Goal: Task Accomplishment & Management: Complete application form

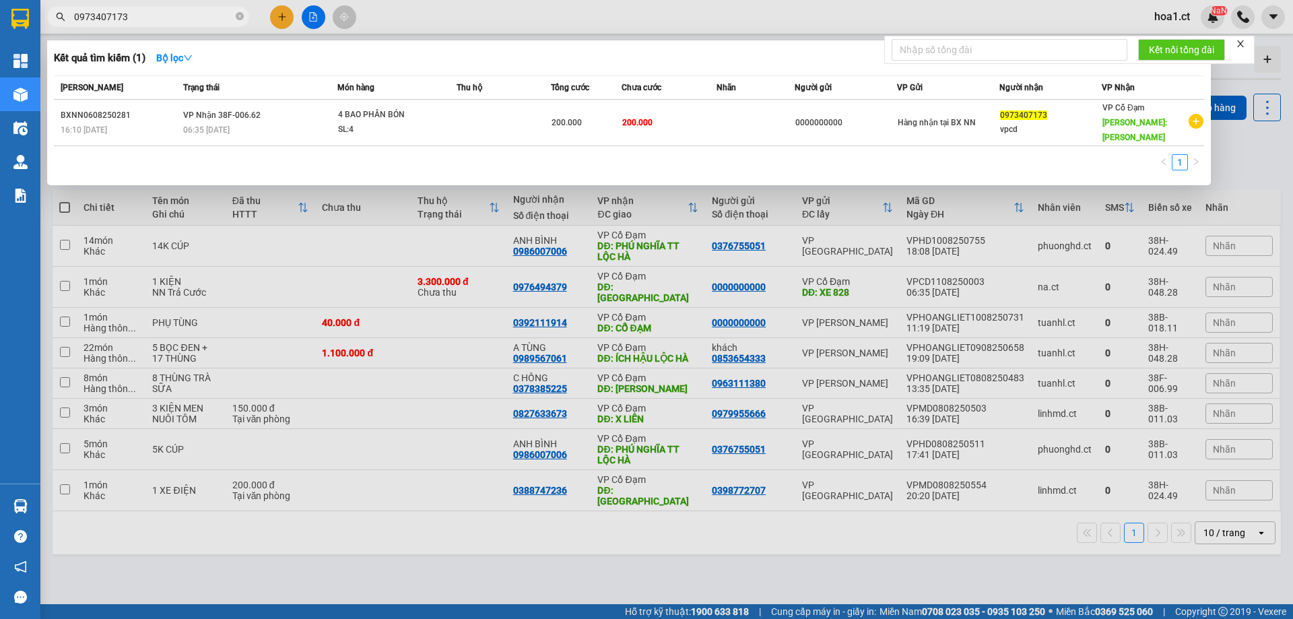
click at [284, 18] on div at bounding box center [646, 309] width 1293 height 619
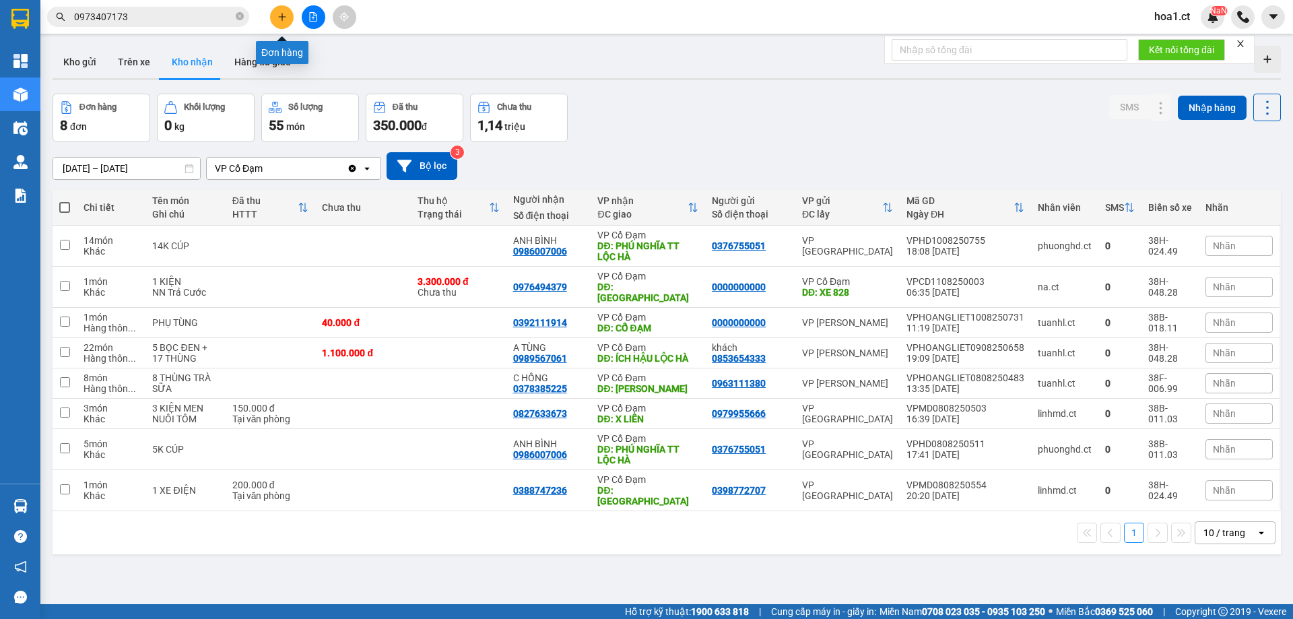
click at [284, 18] on icon "plus" at bounding box center [281, 16] width 9 height 9
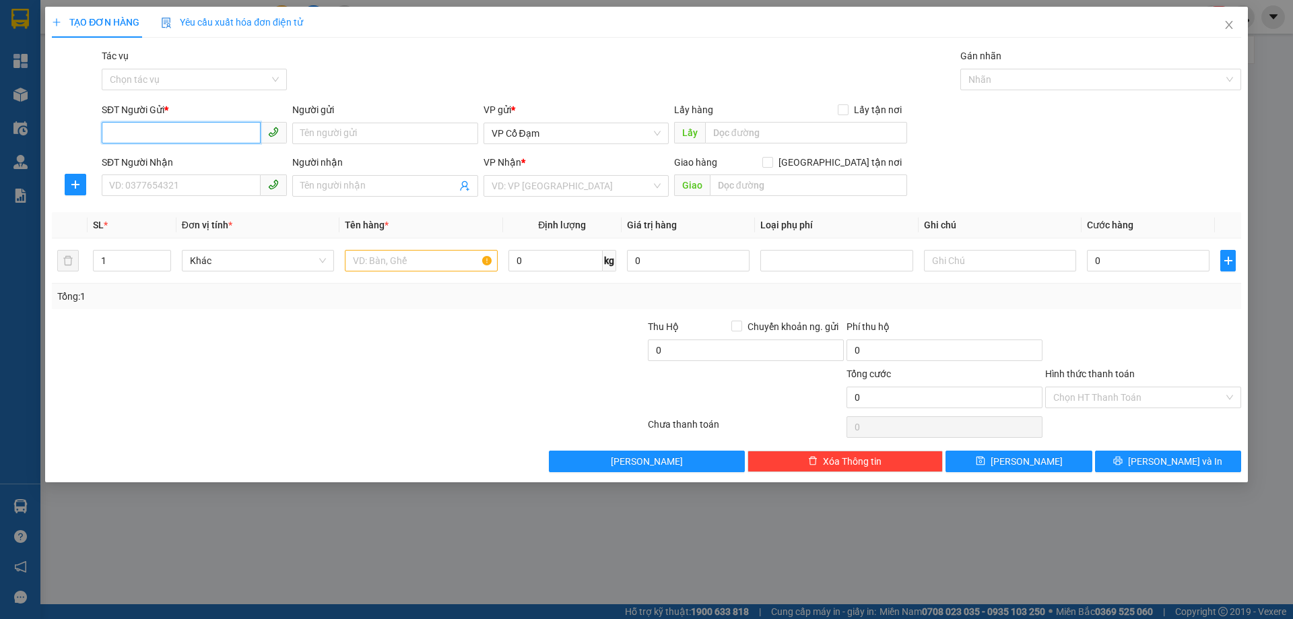
paste input "0365734755"
type input "0365734755"
click at [163, 183] on input "SĐT Người Nhận" at bounding box center [181, 185] width 159 height 22
paste input "0862683006"
type input "0862683006"
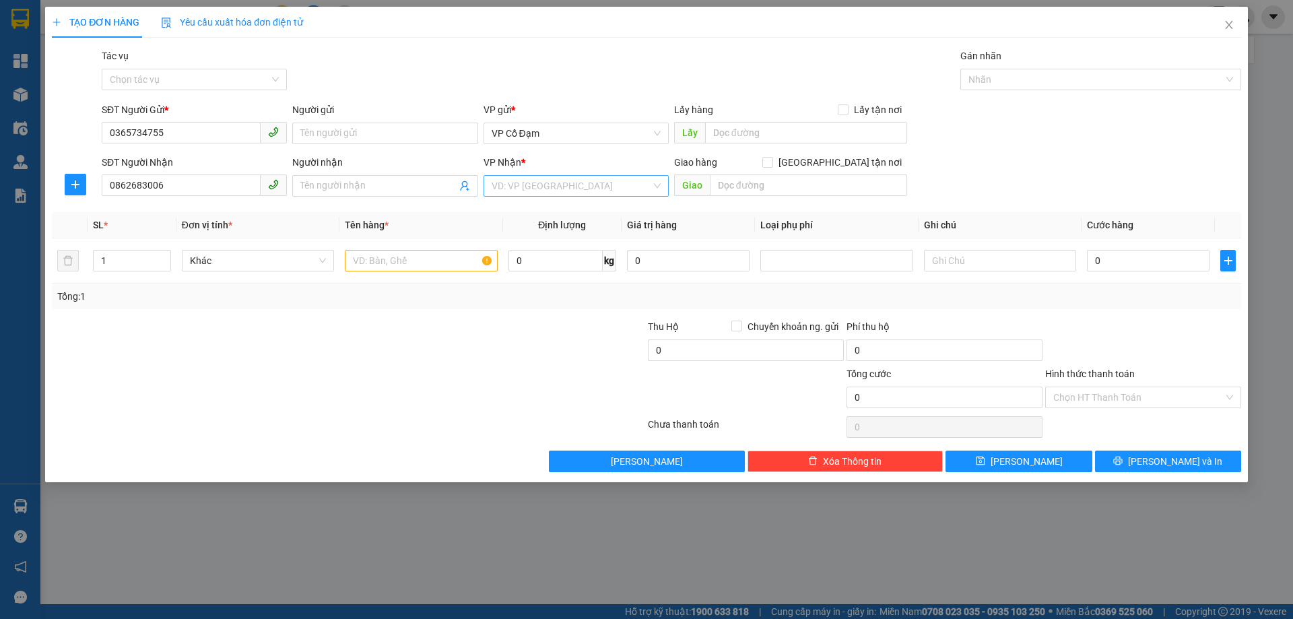
click at [572, 178] on input "search" at bounding box center [572, 186] width 160 height 20
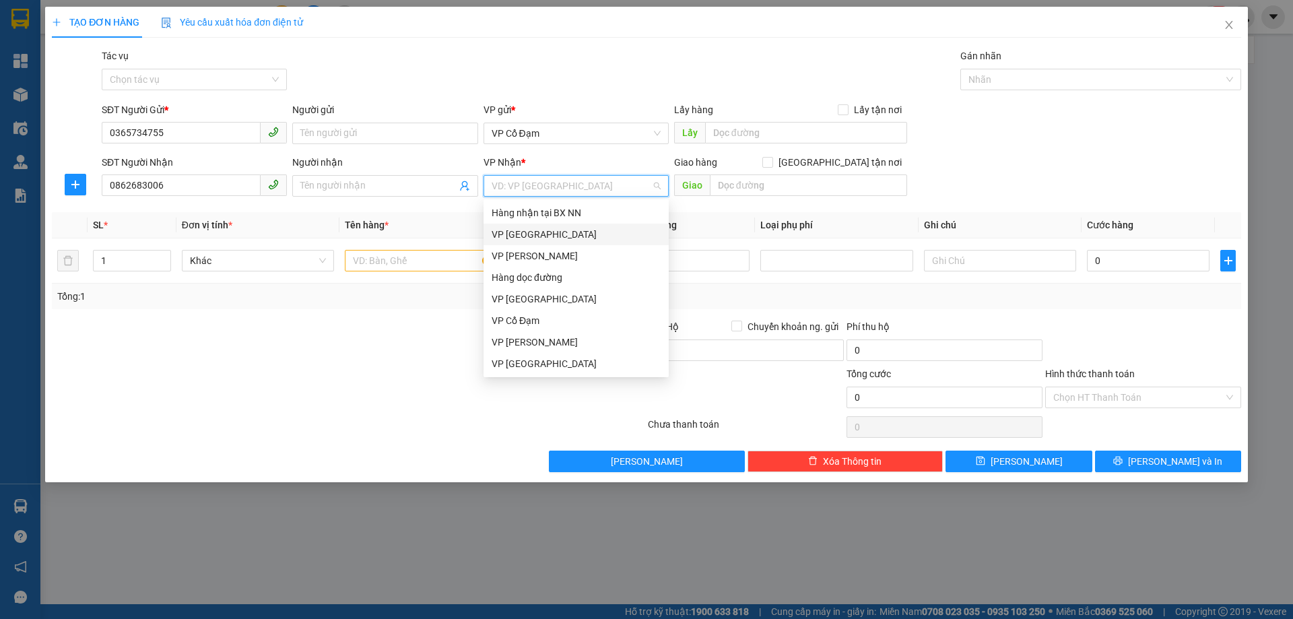
click at [535, 236] on div "VP [GEOGRAPHIC_DATA]" at bounding box center [576, 234] width 169 height 15
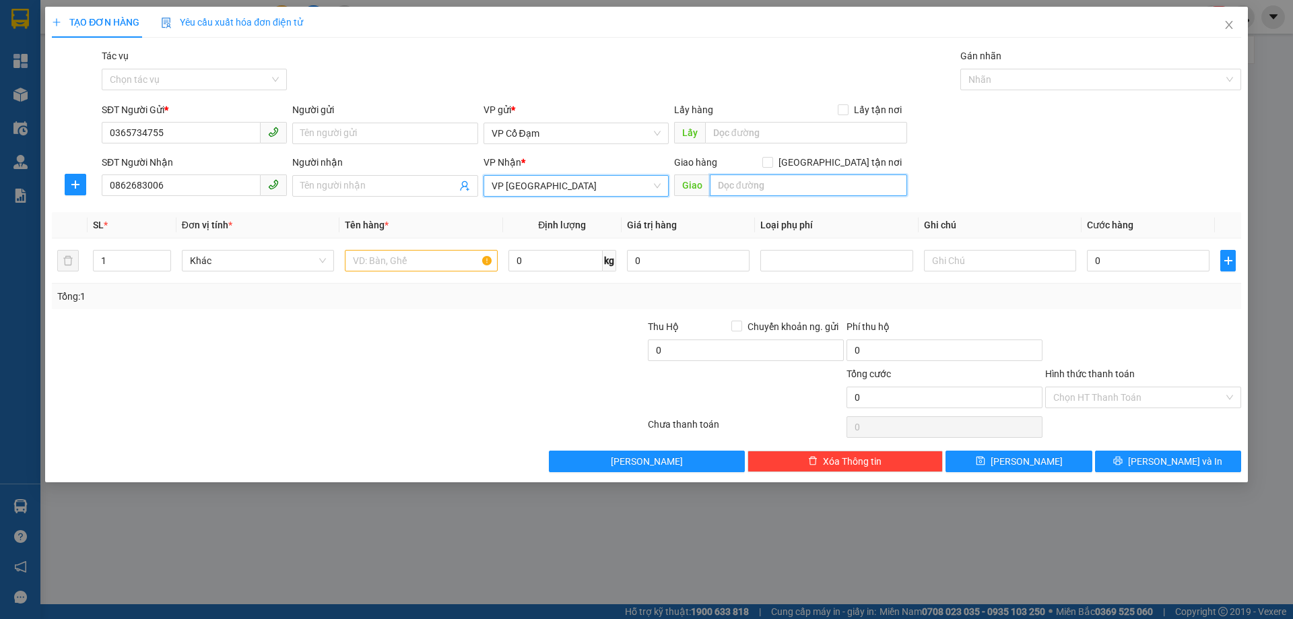
click at [744, 187] on input "text" at bounding box center [808, 185] width 197 height 22
type input "VP [GEOGRAPHIC_DATA]"
click at [1013, 161] on div "SĐT Người Nhận 0862683006 Người nhận Tên người nhận VP Nhận * VP [PERSON_NAME] …" at bounding box center [671, 178] width 1145 height 47
click at [1082, 391] on input "Hình thức thanh toán" at bounding box center [1138, 397] width 170 height 20
click at [1085, 327] on div at bounding box center [1143, 342] width 199 height 47
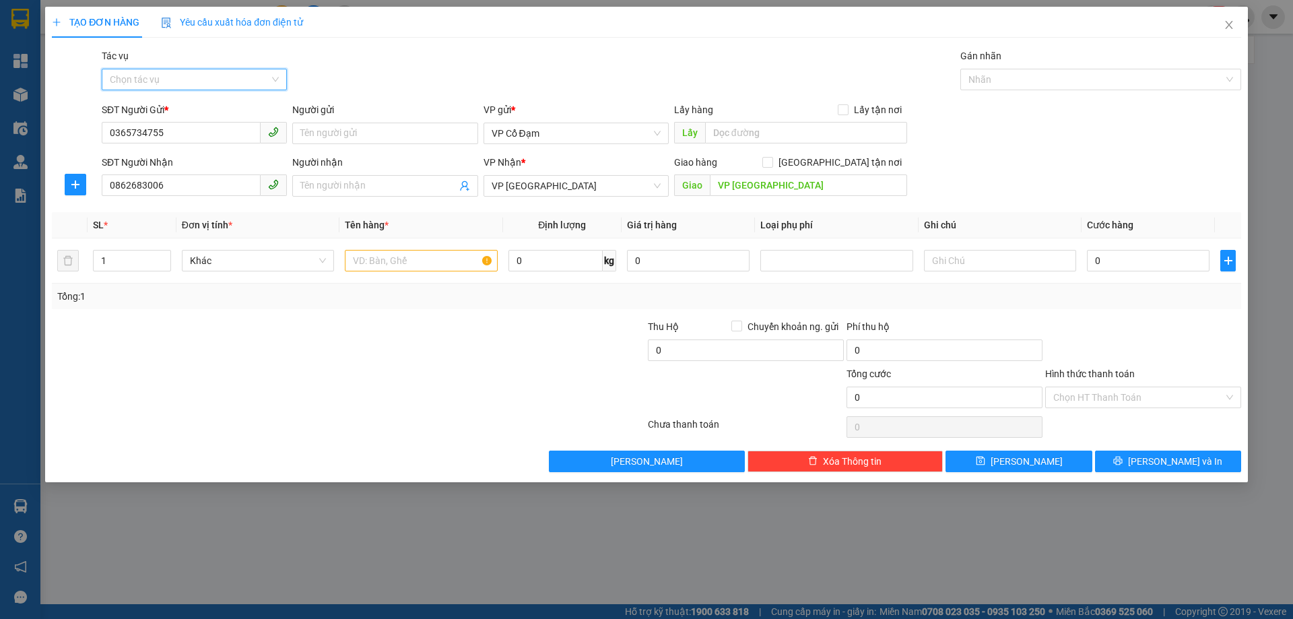
click at [184, 74] on input "Tác vụ" at bounding box center [190, 79] width 160 height 20
click at [175, 109] on div "Nhập hàng lên xe" at bounding box center [194, 106] width 169 height 15
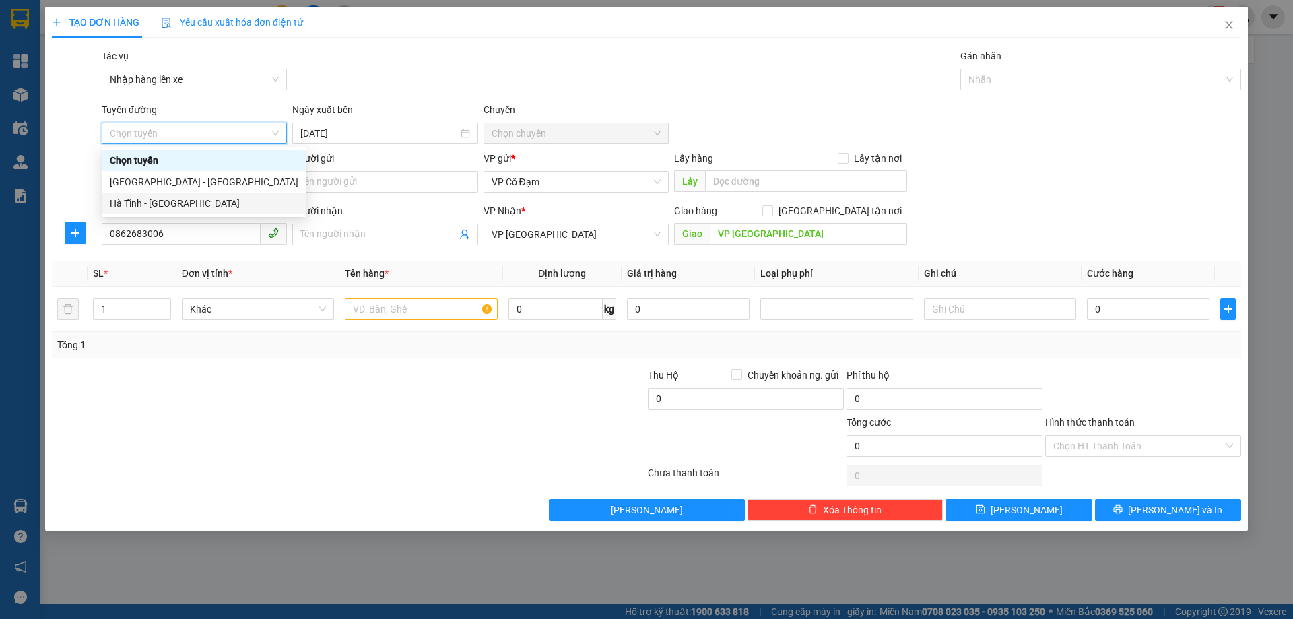
click at [188, 199] on div "Hà Tĩnh - [GEOGRAPHIC_DATA]" at bounding box center [204, 203] width 189 height 15
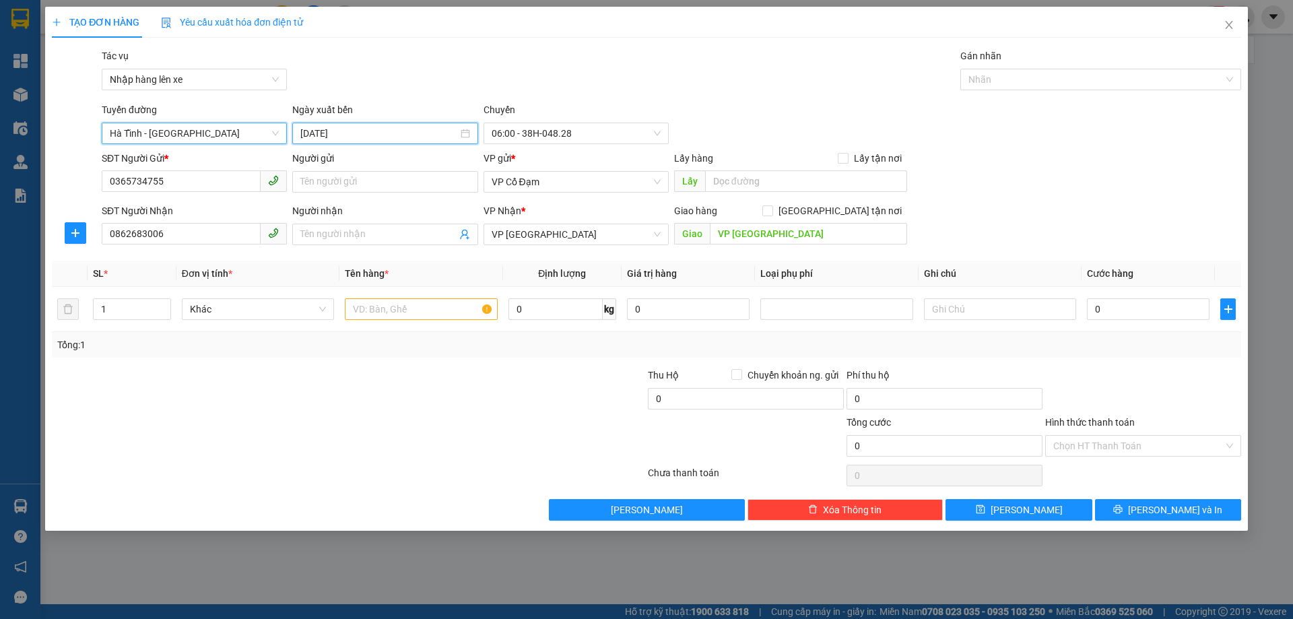
click at [394, 134] on input "[DATE]" at bounding box center [378, 133] width 157 height 15
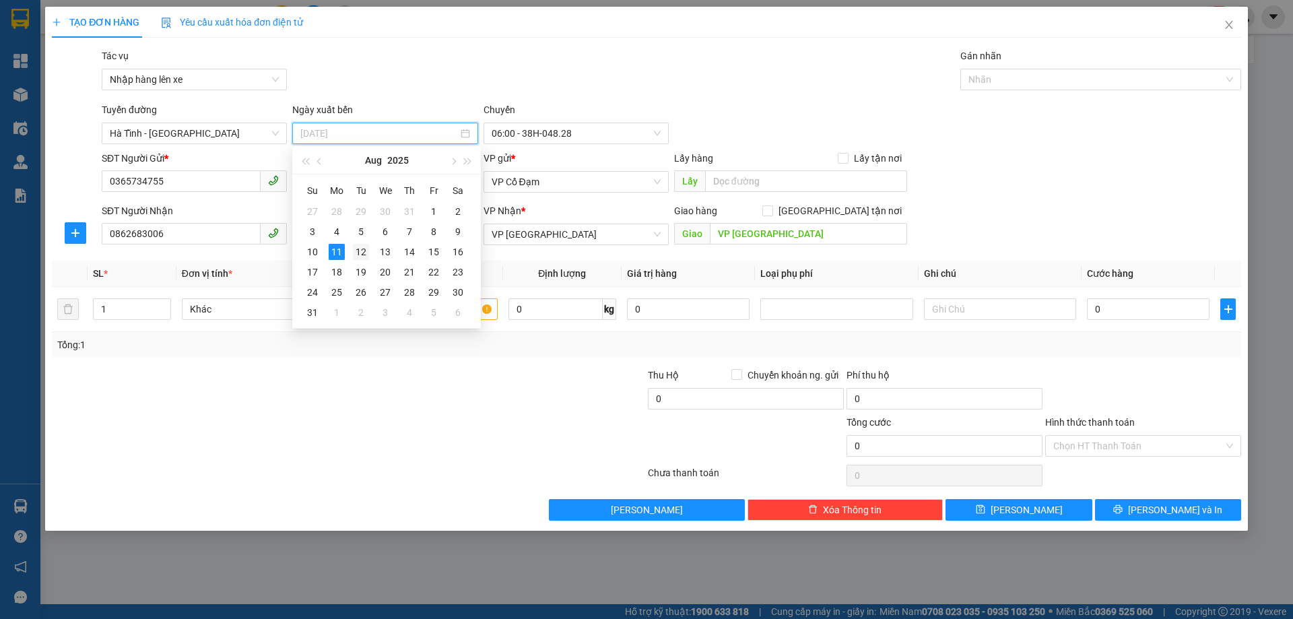
click at [362, 250] on div "12" at bounding box center [361, 252] width 16 height 16
type input "[DATE]"
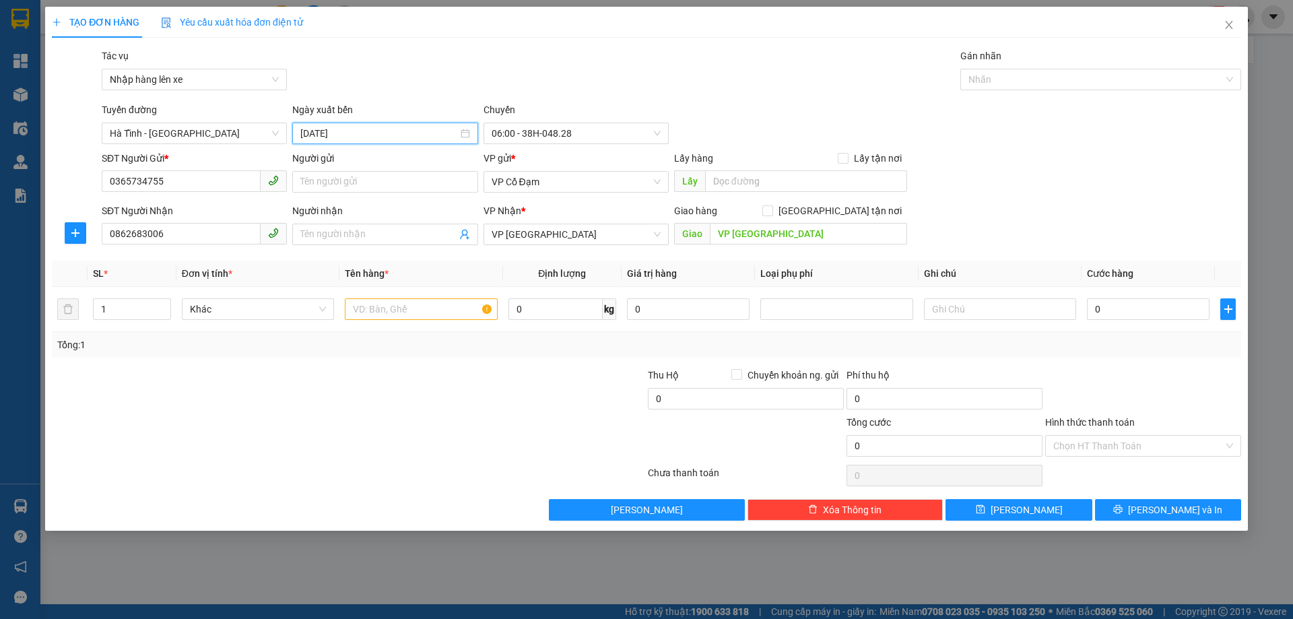
click at [743, 87] on div "Gói vận chuyển * Tiêu chuẩn Tác vụ Nhập hàng lên xe Gán nhãn Nhãn" at bounding box center [671, 71] width 1145 height 47
click at [1042, 502] on button "[PERSON_NAME]" at bounding box center [1019, 510] width 146 height 22
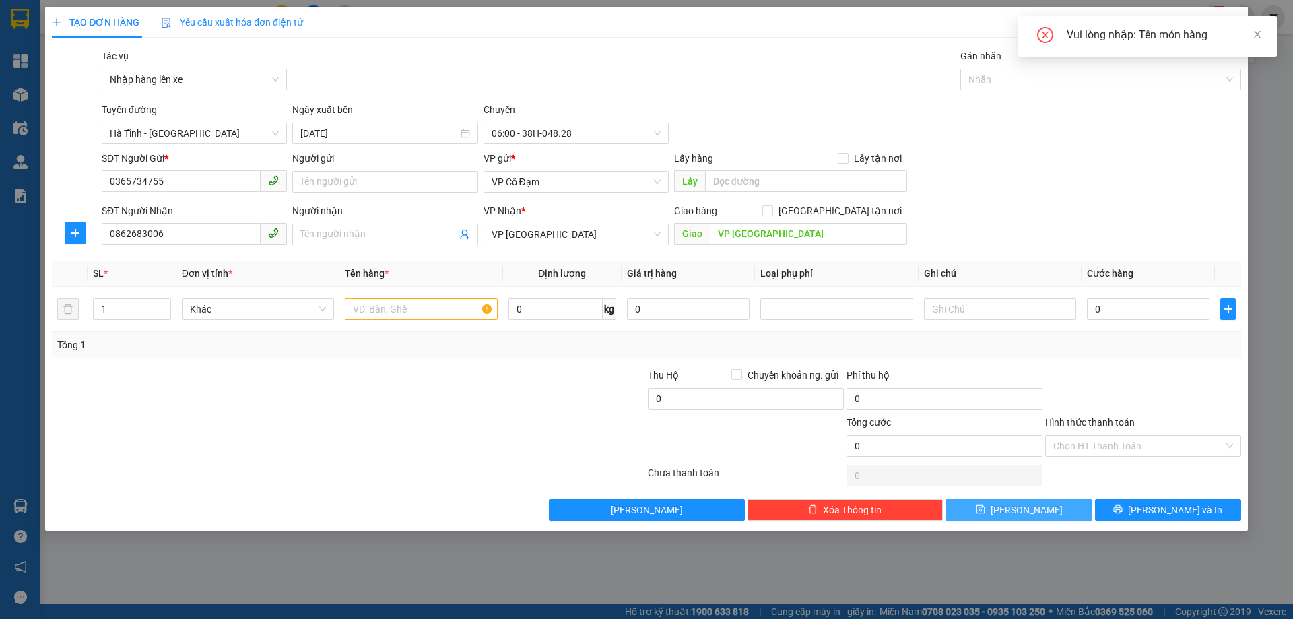
click at [1025, 514] on span "[PERSON_NAME]" at bounding box center [1027, 509] width 72 height 15
click at [393, 314] on input "text" at bounding box center [421, 309] width 152 height 22
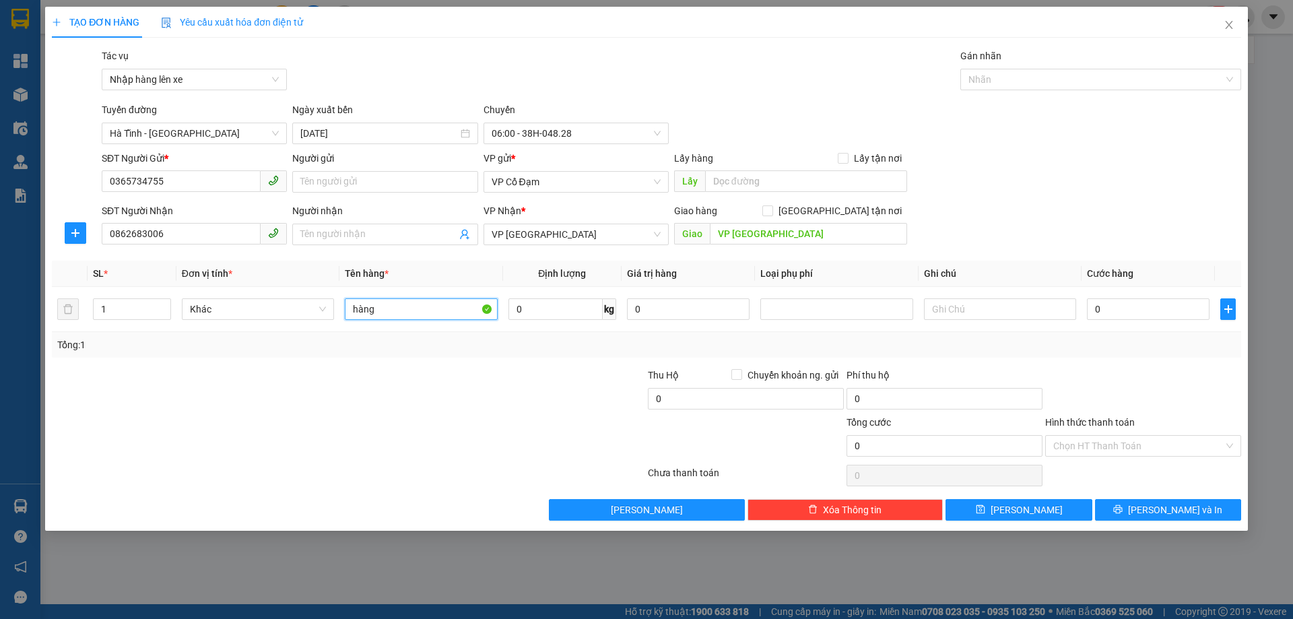
type input "hàng"
drag, startPoint x: 403, startPoint y: 395, endPoint x: 696, endPoint y: 452, distance: 297.9
click at [404, 395] on div at bounding box center [249, 391] width 397 height 47
click at [1053, 505] on button "[PERSON_NAME]" at bounding box center [1019, 510] width 146 height 22
